Goal: Task Accomplishment & Management: Use online tool/utility

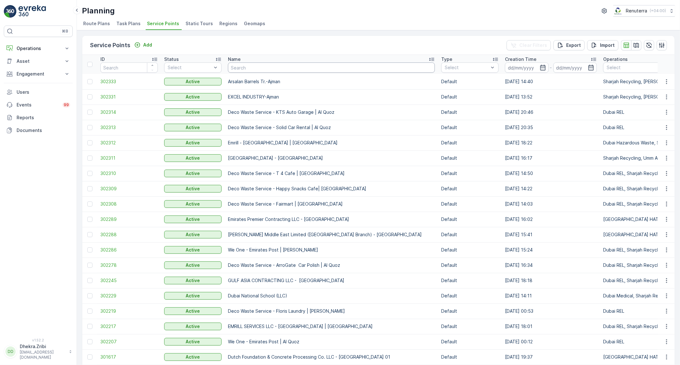
click at [262, 70] on input "text" at bounding box center [331, 68] width 207 height 10
type input "ne"
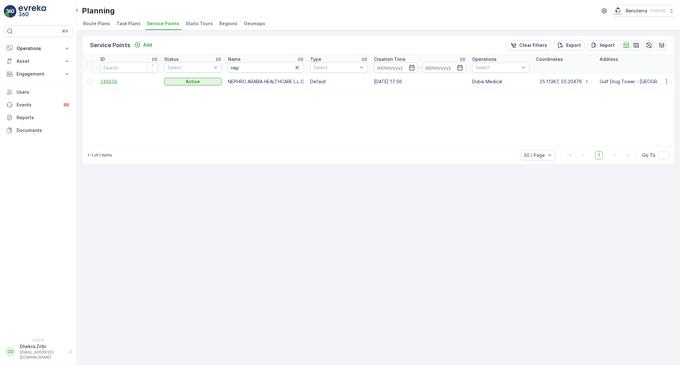
click at [120, 82] on span "246658" at bounding box center [128, 81] width 57 height 6
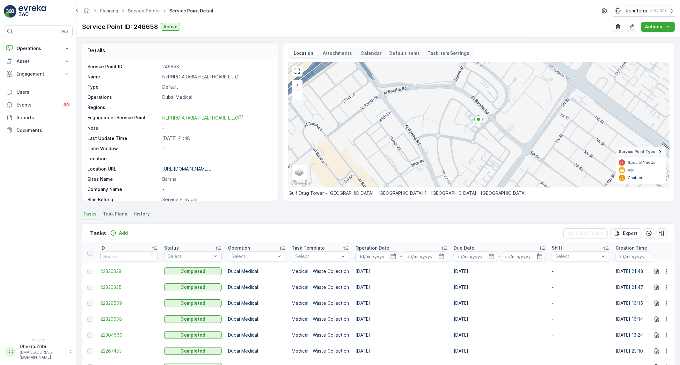
scroll to position [35, 0]
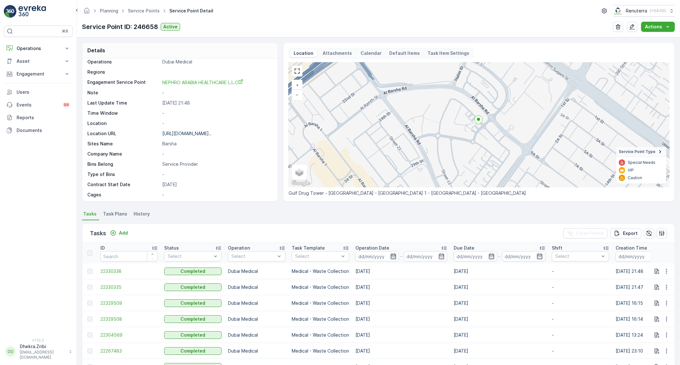
click at [392, 257] on icon "button" at bounding box center [393, 256] width 6 height 6
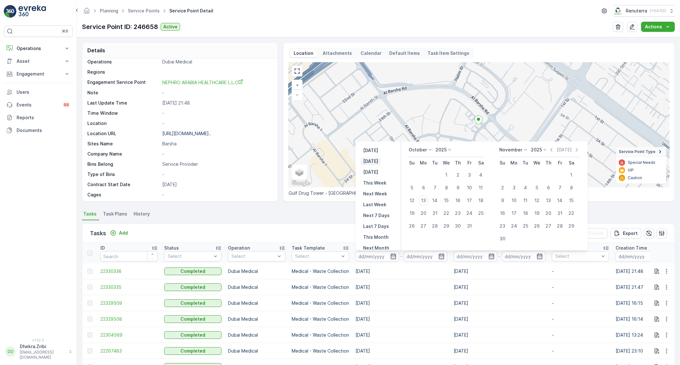
click at [375, 161] on p "[DATE]" at bounding box center [371, 161] width 15 height 6
type input "[DATE]"
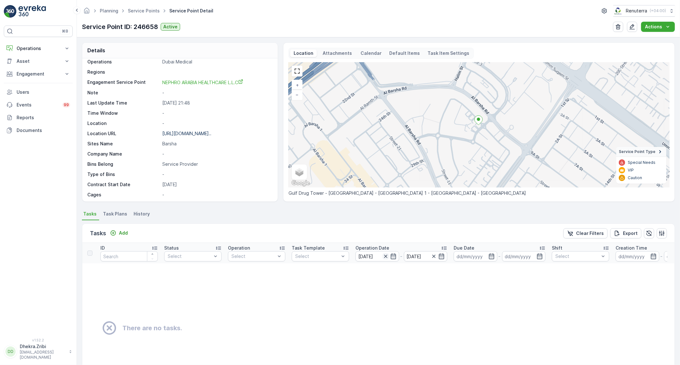
click at [387, 257] on icon "button" at bounding box center [386, 256] width 6 height 6
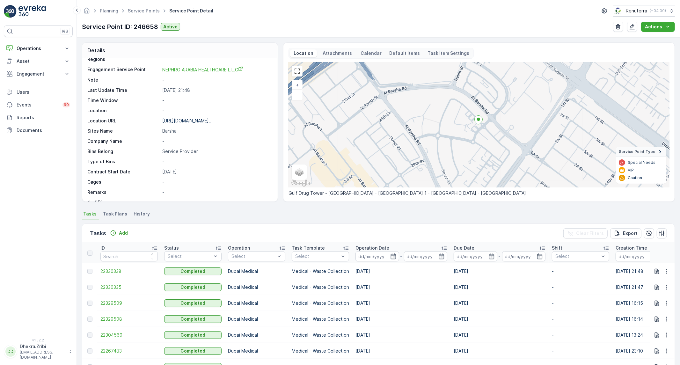
scroll to position [106, 0]
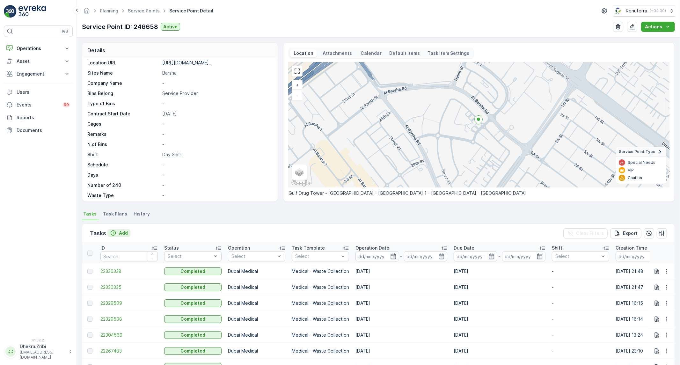
click at [122, 233] on p "Add" at bounding box center [123, 233] width 9 height 6
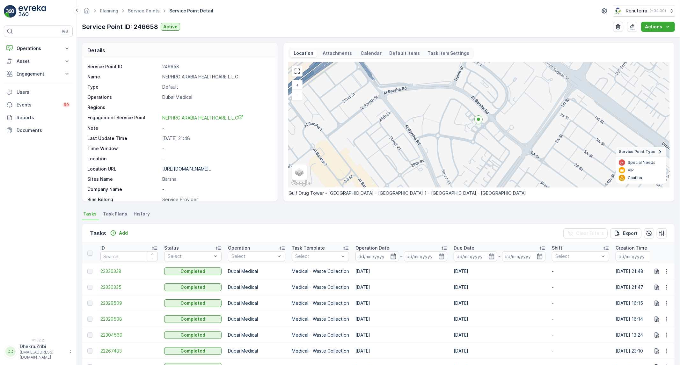
click at [98, 233] on p "Tasks" at bounding box center [98, 233] width 16 height 9
click at [103, 233] on p "Tasks" at bounding box center [98, 233] width 16 height 9
click at [115, 210] on li "Task Plans" at bounding box center [116, 215] width 28 height 11
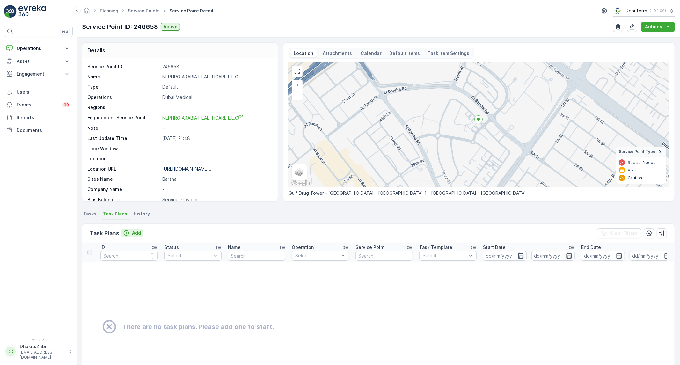
click at [136, 235] on p "Add" at bounding box center [136, 233] width 9 height 6
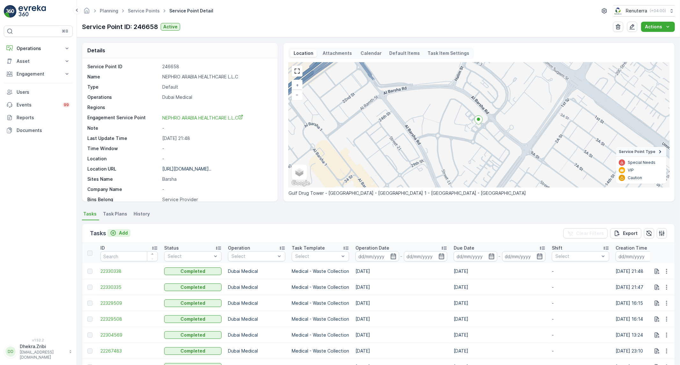
click at [117, 233] on div "Add" at bounding box center [119, 233] width 18 height 6
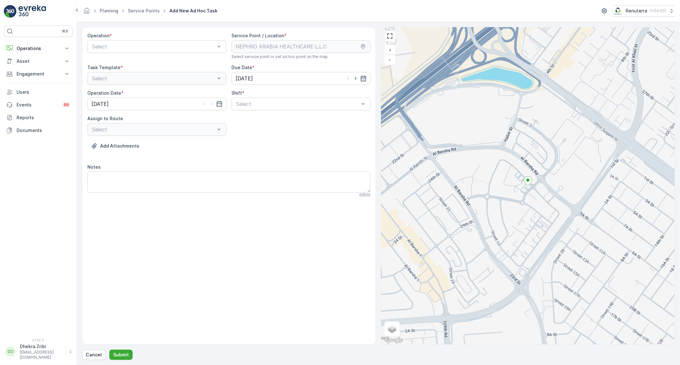
click at [136, 55] on div "Operation * Select" at bounding box center [156, 46] width 139 height 27
click at [137, 50] on div "Select" at bounding box center [156, 46] width 139 height 13
drag, startPoint x: 161, startPoint y: 224, endPoint x: 106, endPoint y: 123, distance: 114.7
click at [161, 221] on div "Operation * 16 results available. Use Up and Down to choose options, press Ente…" at bounding box center [229, 186] width 294 height 318
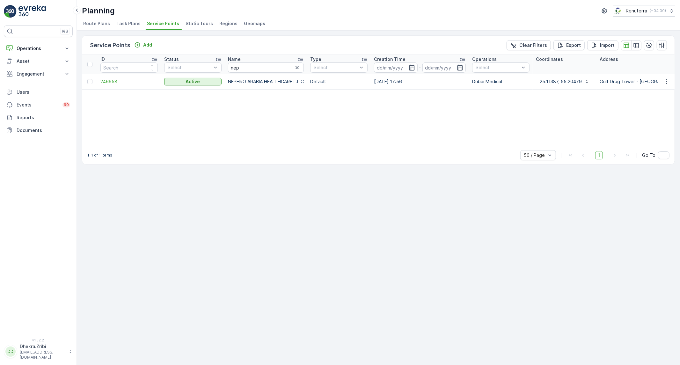
click at [96, 24] on span "Route Plans" at bounding box center [96, 23] width 27 height 6
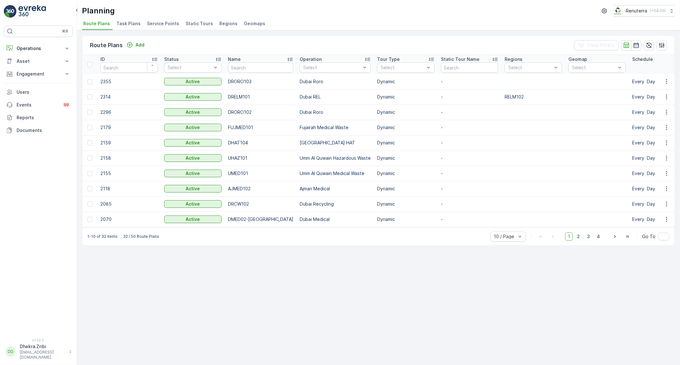
click at [156, 24] on span "Service Points" at bounding box center [163, 23] width 32 height 6
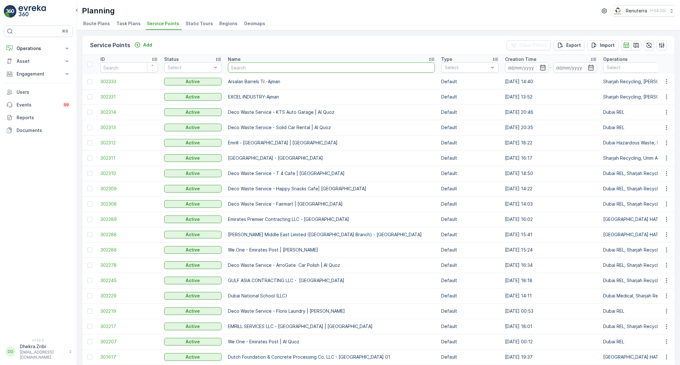
click at [268, 72] on input "text" at bounding box center [331, 68] width 207 height 10
type input "n"
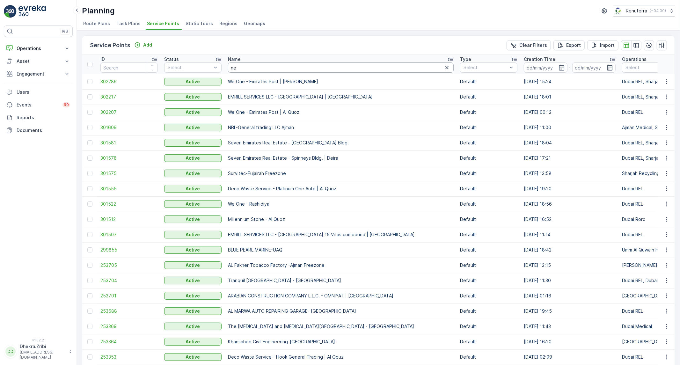
click at [257, 68] on input "ne" at bounding box center [341, 68] width 226 height 10
type input "neph"
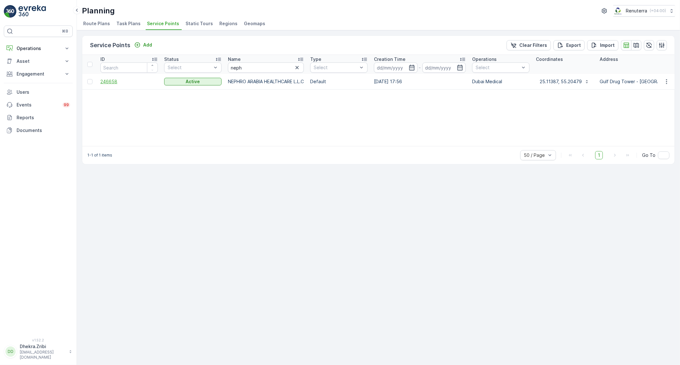
click at [112, 78] on span "246658" at bounding box center [128, 81] width 57 height 6
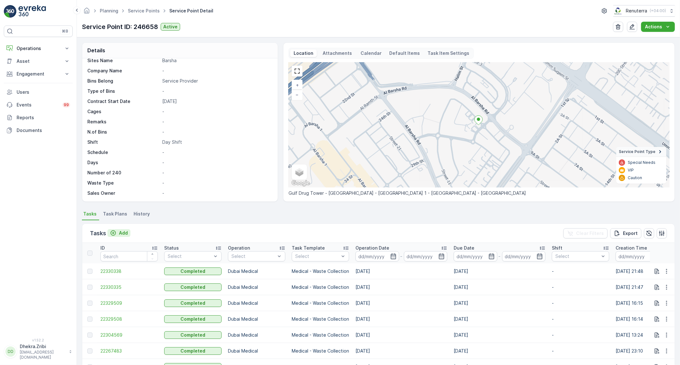
click at [123, 236] on p "Add" at bounding box center [123, 233] width 9 height 6
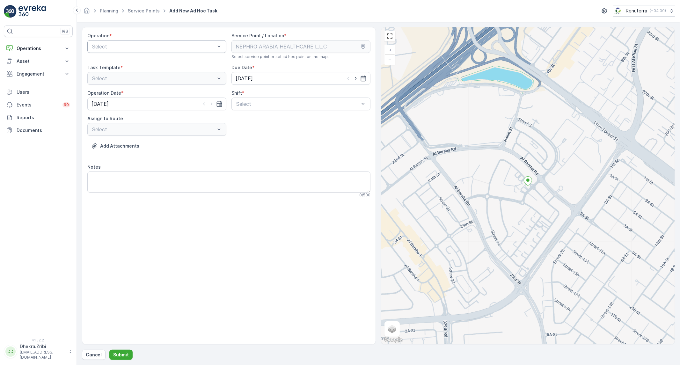
click at [140, 50] on div "Select" at bounding box center [156, 46] width 139 height 13
click at [127, 85] on div "Dubai Medical" at bounding box center [156, 81] width 139 height 11
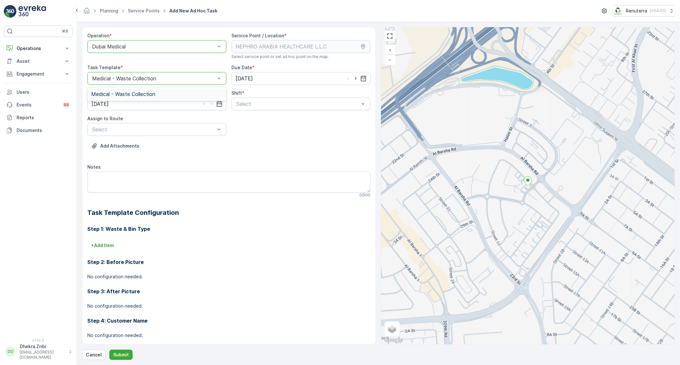
click at [167, 97] on div "Medical - Waste Collection" at bounding box center [156, 94] width 139 height 11
click at [308, 117] on div "Day Shift" at bounding box center [300, 120] width 131 height 6
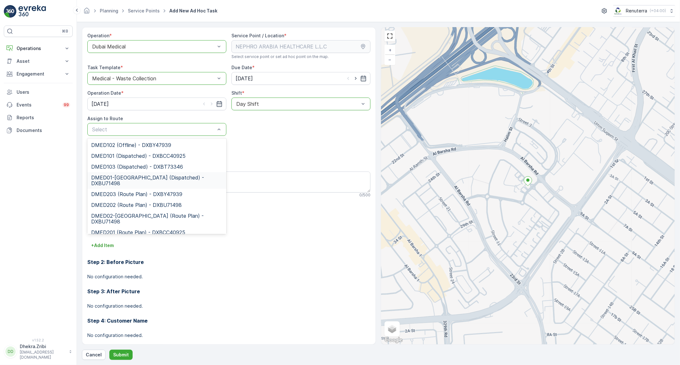
click at [132, 179] on span "DMED01-[GEOGRAPHIC_DATA] (Dispatched) - DXBU71498" at bounding box center [156, 180] width 131 height 11
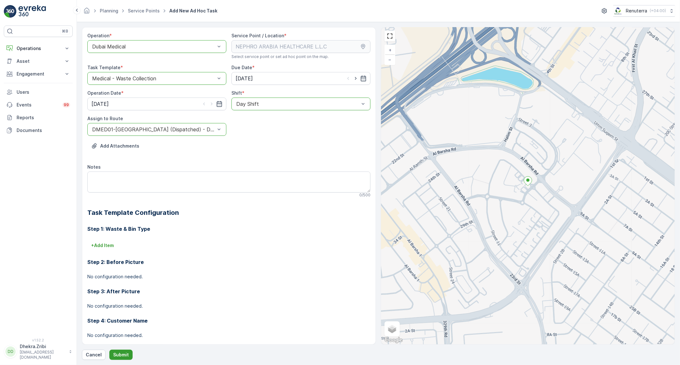
click at [126, 353] on p "Submit" at bounding box center [121, 355] width 16 height 6
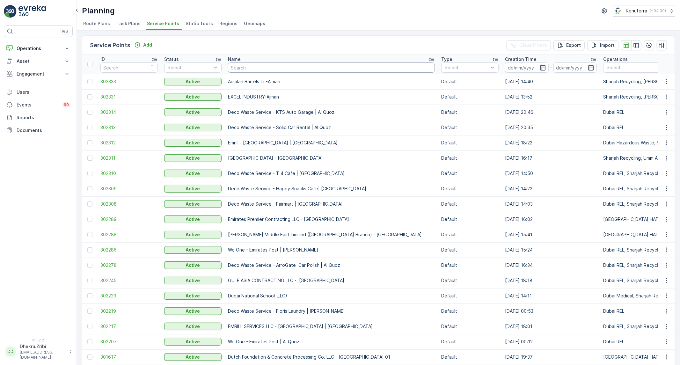
click at [251, 68] on input "text" at bounding box center [331, 68] width 207 height 10
type input "neph"
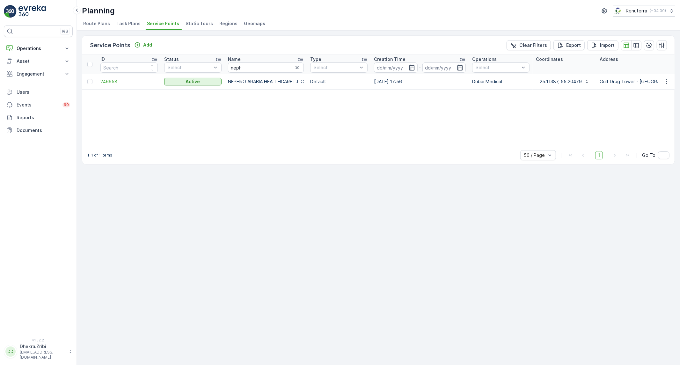
click at [116, 77] on td "246658" at bounding box center [129, 81] width 64 height 15
click at [115, 78] on span "246658" at bounding box center [128, 81] width 57 height 6
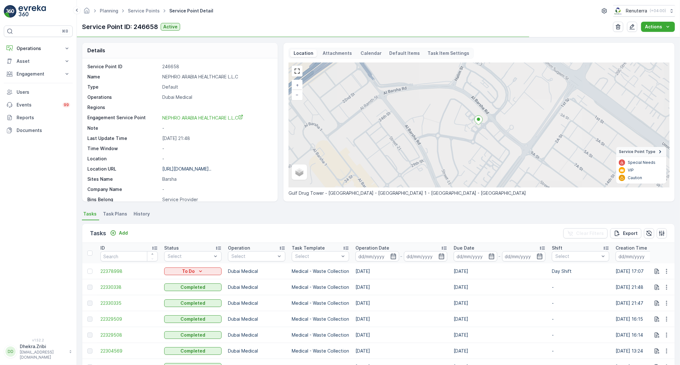
scroll to position [71, 0]
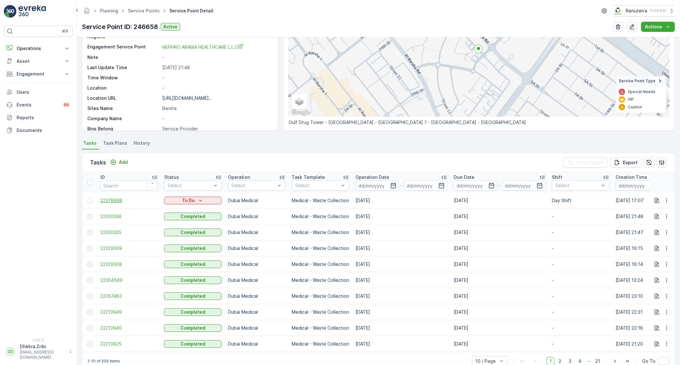
click at [112, 198] on span "22378998" at bounding box center [128, 200] width 57 height 6
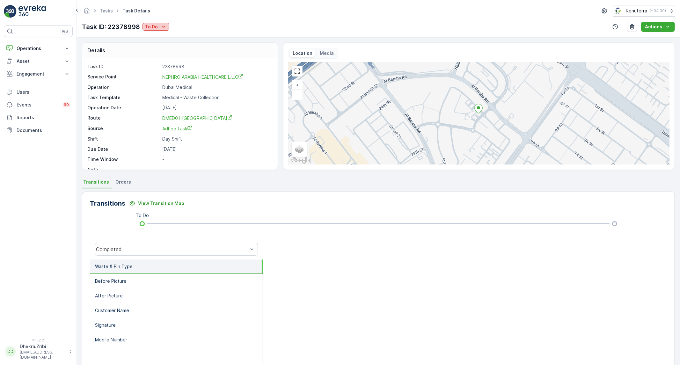
click at [151, 26] on p "To Do" at bounding box center [151, 27] width 13 height 6
click at [163, 54] on span "Completed No One to Sign" at bounding box center [175, 54] width 58 height 6
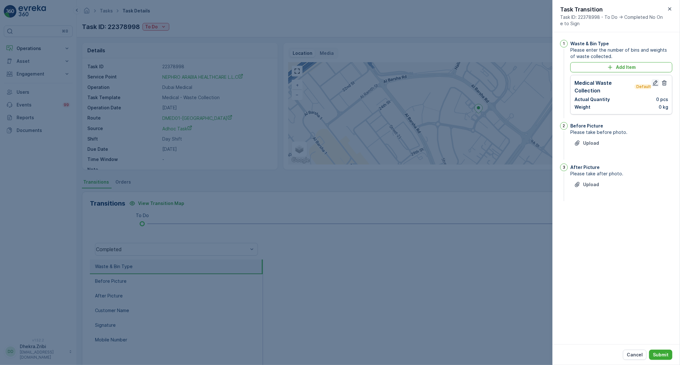
click at [653, 81] on icon "button" at bounding box center [656, 83] width 6 height 6
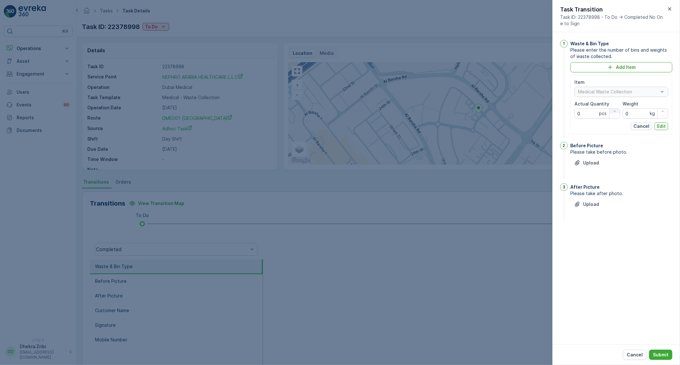
click at [611, 111] on div "button" at bounding box center [615, 111] width 10 height 4
type Quantity "1"
drag, startPoint x: 636, startPoint y: 113, endPoint x: 617, endPoint y: 116, distance: 19.5
click at [617, 116] on div "Item Medical Waste Collection Actual Quantity 1 pcs Weight 0 kg" at bounding box center [622, 99] width 94 height 40
type input "4"
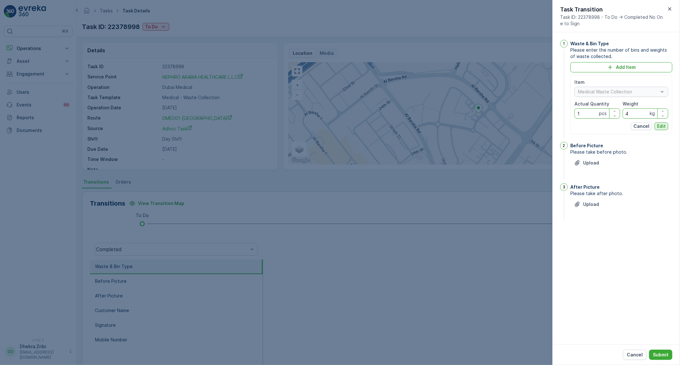
click at [661, 124] on p "Edit" at bounding box center [661, 126] width 9 height 6
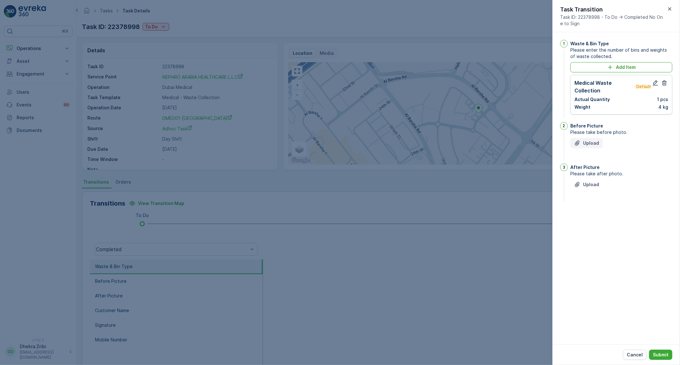
click at [600, 146] on button "Upload" at bounding box center [587, 143] width 33 height 10
click at [593, 218] on p "Upload" at bounding box center [591, 216] width 16 height 6
click at [663, 356] on p "Submit" at bounding box center [661, 355] width 16 height 6
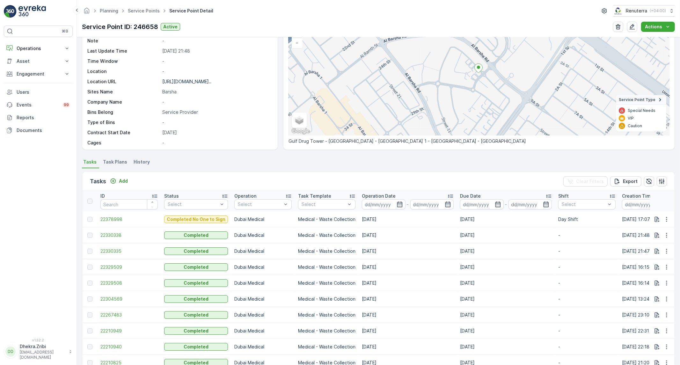
scroll to position [71, 0]
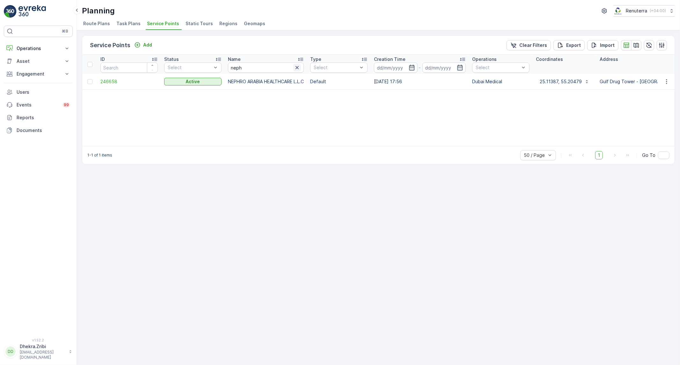
click at [300, 66] on icon "button" at bounding box center [297, 67] width 6 height 6
